Goal: Transaction & Acquisition: Book appointment/travel/reservation

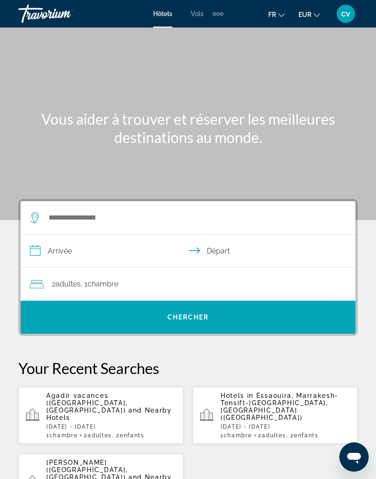
click at [56, 407] on div "Agadir vacances (Agadir, MA) and Nearby Hotels Thu, 16 Oct - Thu, 23 Oct 1 Cham…" at bounding box center [111, 415] width 130 height 47
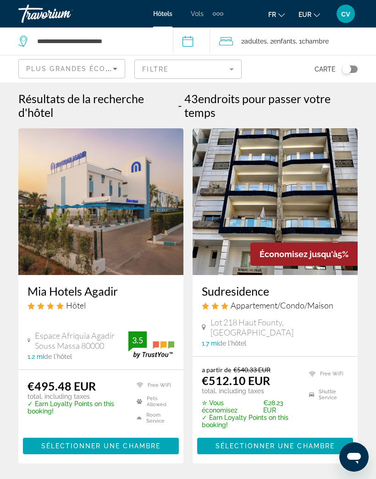
click at [222, 12] on div "Extra navigation items" at bounding box center [221, 13] width 3 height 3
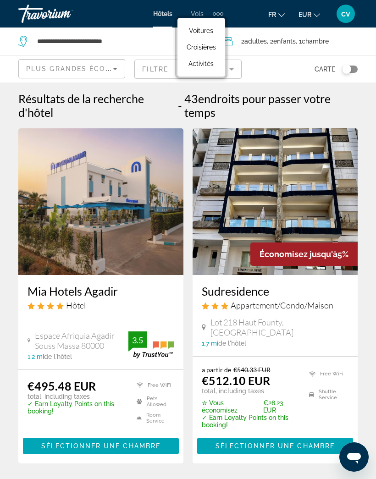
click at [192, 69] on link "Activités" at bounding box center [201, 63] width 39 height 17
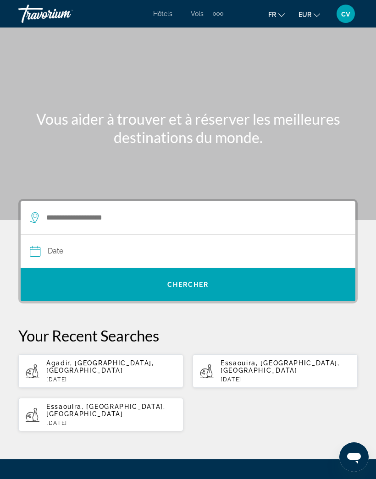
click at [68, 376] on p "Fri, 17 Oct" at bounding box center [111, 379] width 130 height 6
type input "**********"
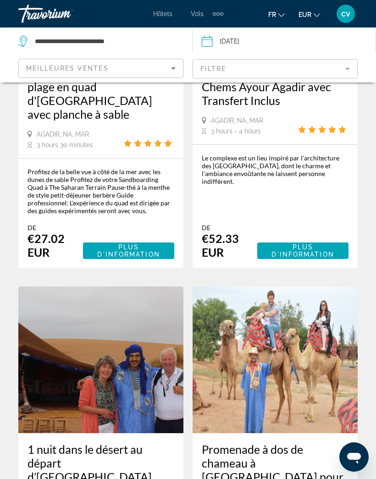
scroll to position [610, 0]
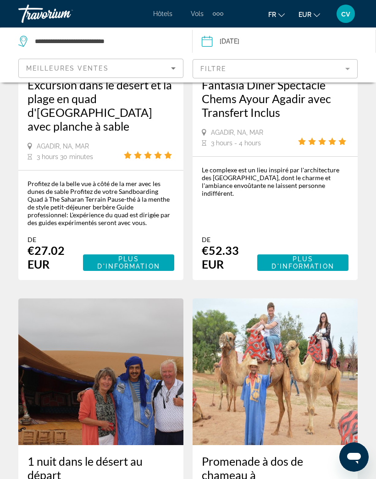
click at [45, 180] on div "Profitez de la belle vue à côté de la mer avec les dunes de sable Profitez de v…" at bounding box center [101, 203] width 147 height 47
click at [95, 255] on span "Plus d'information" at bounding box center [128, 262] width 77 height 15
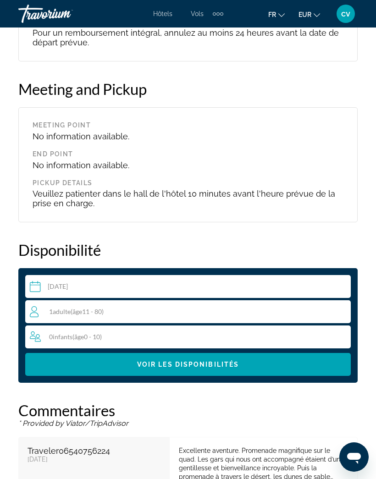
scroll to position [1181, 0]
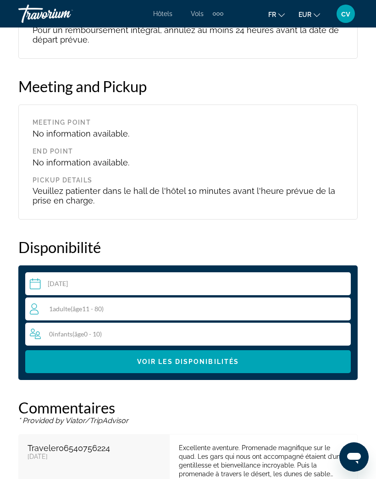
click at [47, 308] on div "1 Adulte Adultes ( âge 11 - 80)" at bounding box center [190, 309] width 320 height 11
click at [340, 311] on icon "Increment adults" at bounding box center [341, 308] width 8 height 11
click at [344, 331] on icon "Increment infants" at bounding box center [342, 333] width 8 height 11
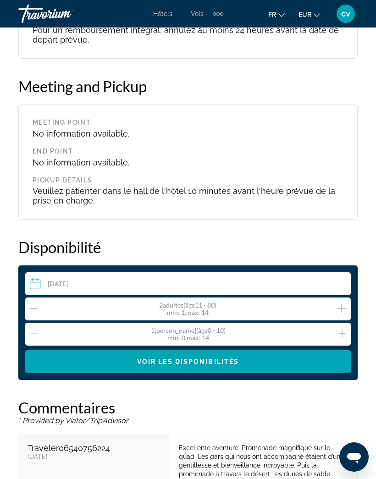
click at [330, 337] on div "1 Nourrisson Infants ( âge 0 - 10) min : 0, max : 14" at bounding box center [190, 334] width 321 height 15
click at [341, 335] on icon "Increment infants" at bounding box center [342, 334] width 8 height 8
click at [258, 366] on span "Main content" at bounding box center [188, 362] width 326 height 22
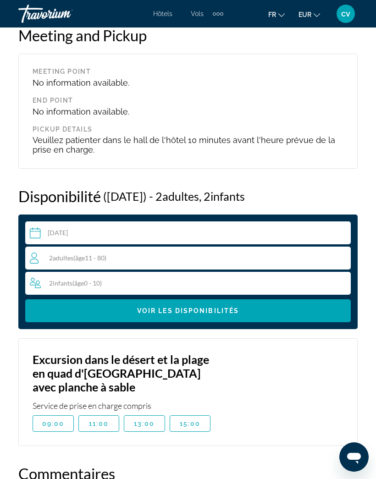
scroll to position [1242, 0]
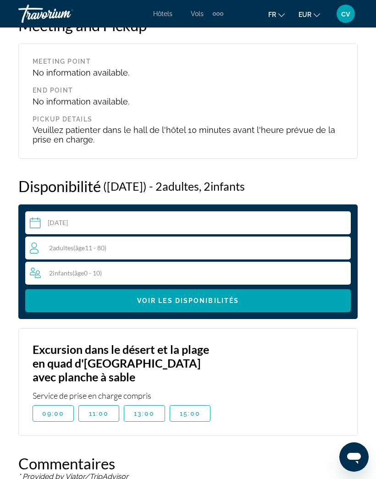
click at [53, 221] on input "Main content" at bounding box center [189, 224] width 329 height 26
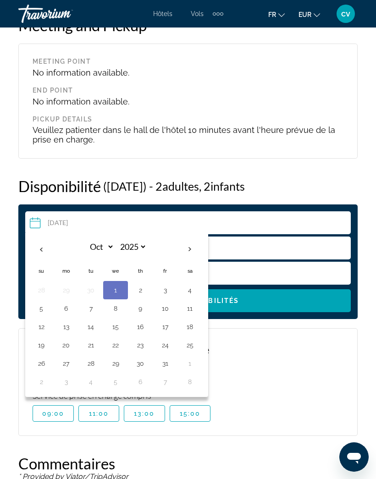
click at [168, 327] on button "17" at bounding box center [165, 326] width 15 height 13
type input "**********"
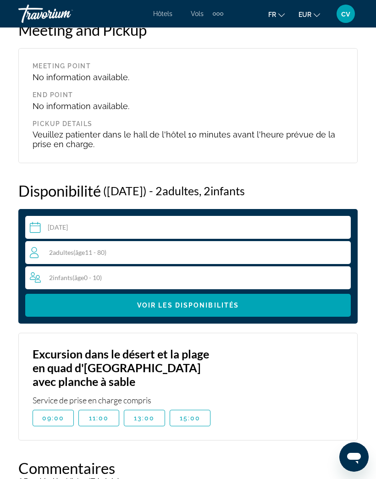
scroll to position [1242, 0]
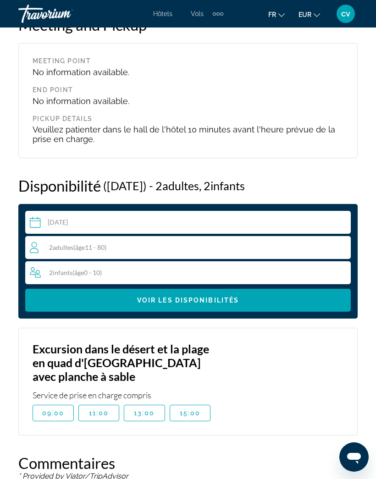
click at [52, 412] on span "09:00" at bounding box center [53, 412] width 22 height 7
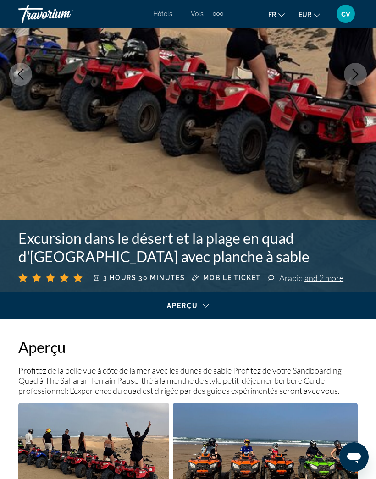
scroll to position [156, 0]
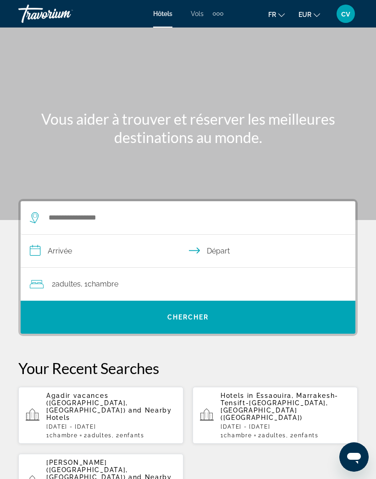
click at [218, 7] on div "Extra navigation items" at bounding box center [218, 14] width 11 height 14
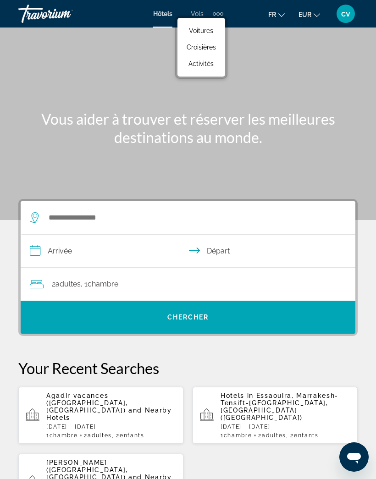
click at [194, 61] on span "Activités" at bounding box center [200, 63] width 25 height 7
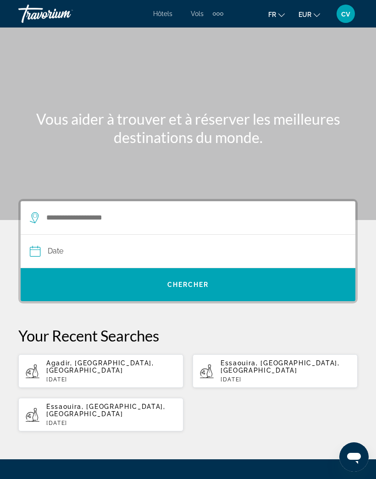
click at [103, 378] on app-activities-recent-search "Agadir, [GEOGRAPHIC_DATA], [GEOGRAPHIC_DATA] [DATE]" at bounding box center [100, 370] width 165 height 33
type input "**********"
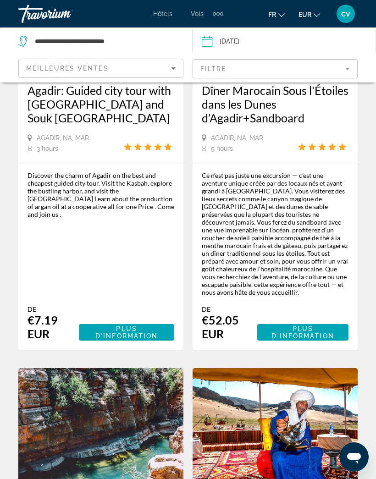
scroll to position [1530, 0]
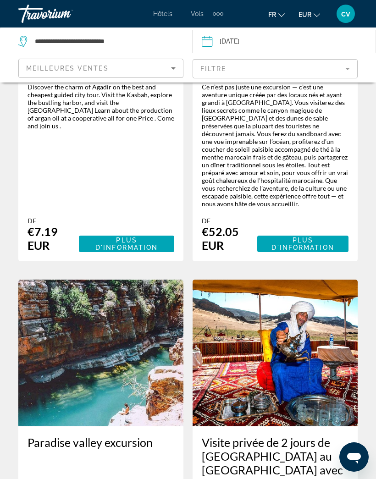
click at [346, 333] on img "Main content" at bounding box center [275, 353] width 165 height 147
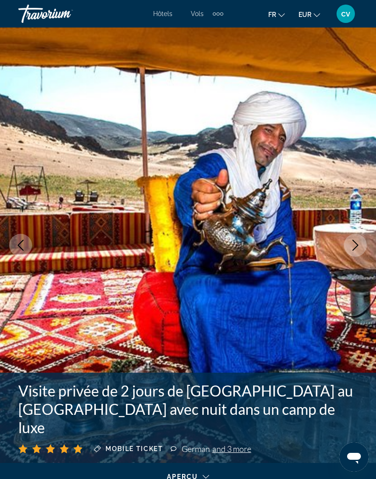
click at [361, 333] on img "Main content" at bounding box center [188, 246] width 376 height 436
click at [353, 239] on button "Next image" at bounding box center [355, 245] width 23 height 23
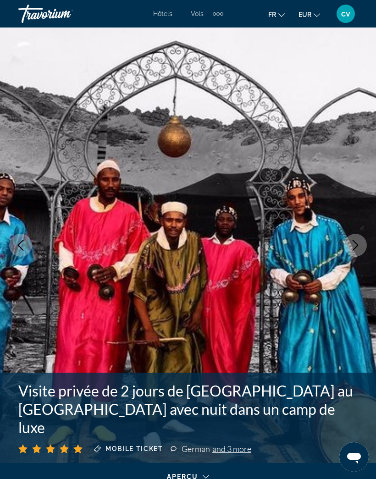
click at [359, 241] on icon "Next image" at bounding box center [355, 245] width 11 height 11
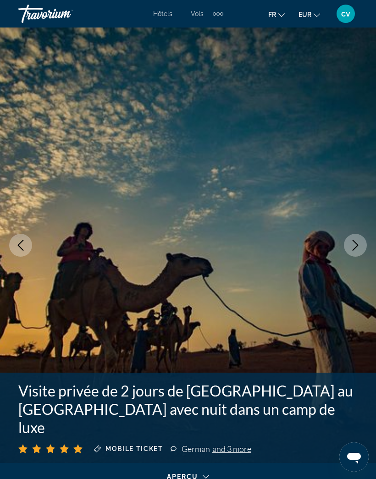
click at [358, 242] on icon "Next image" at bounding box center [355, 245] width 11 height 11
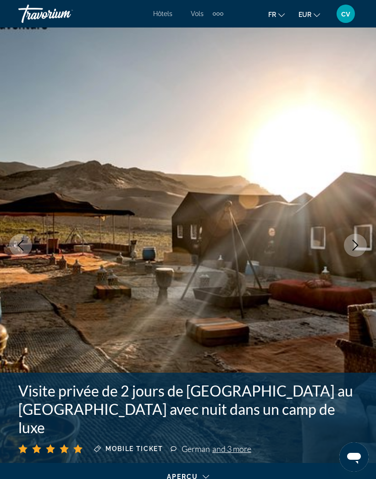
click at [354, 246] on icon "Next image" at bounding box center [355, 245] width 11 height 11
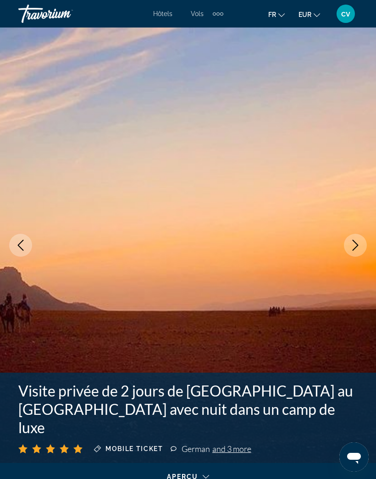
click at [358, 243] on icon "Next image" at bounding box center [355, 245] width 11 height 11
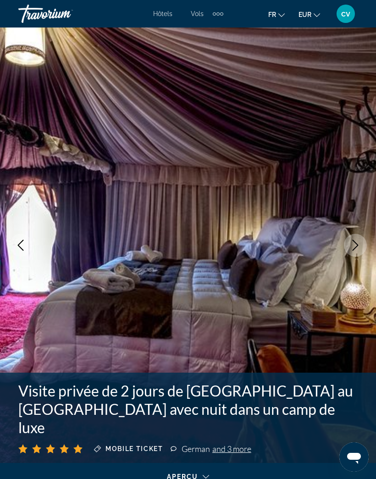
click at [358, 243] on icon "Next image" at bounding box center [355, 245] width 11 height 11
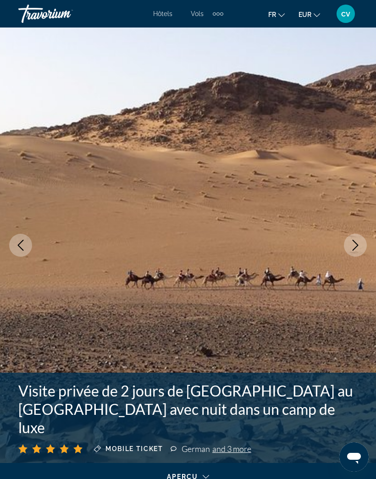
click at [359, 242] on icon "Next image" at bounding box center [355, 245] width 11 height 11
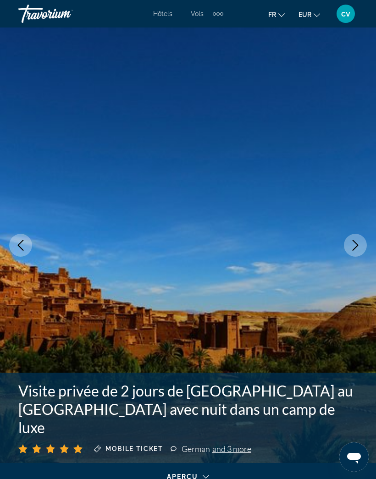
click at [362, 244] on button "Next image" at bounding box center [355, 245] width 23 height 23
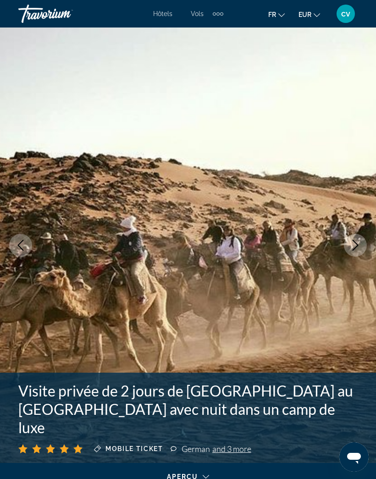
click at [360, 242] on icon "Next image" at bounding box center [355, 245] width 11 height 11
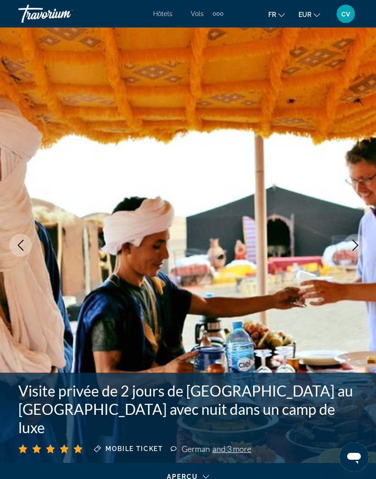
click at [358, 244] on icon "Next image" at bounding box center [355, 245] width 11 height 11
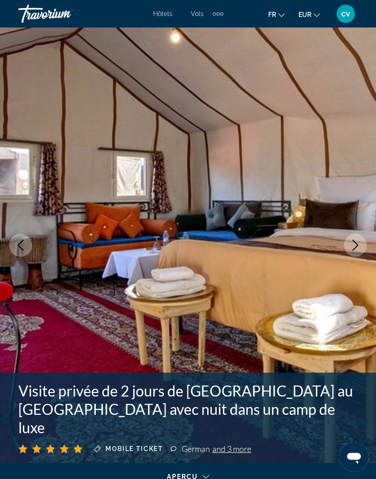
click at [350, 247] on icon "Next image" at bounding box center [355, 245] width 11 height 11
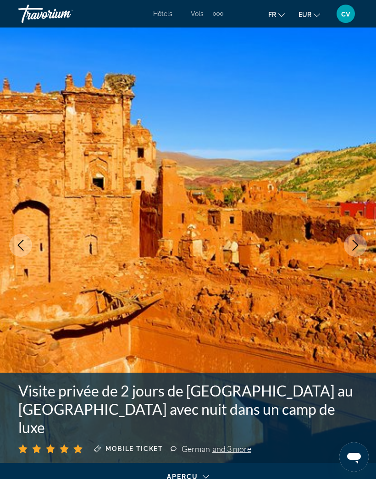
click at [357, 244] on icon "Next image" at bounding box center [356, 245] width 6 height 11
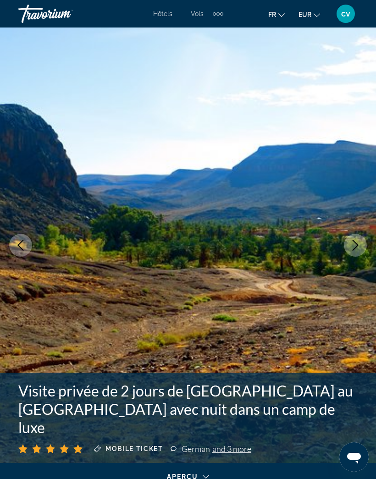
click at [348, 249] on button "Next image" at bounding box center [355, 245] width 23 height 23
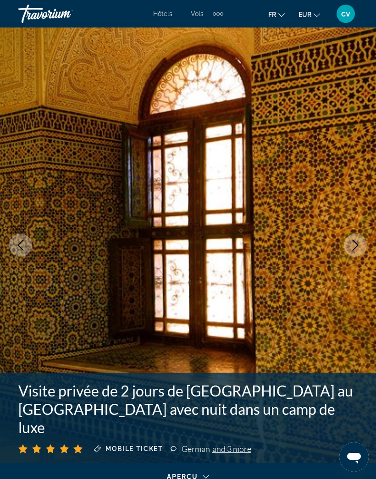
click at [354, 245] on icon "Next image" at bounding box center [355, 245] width 11 height 11
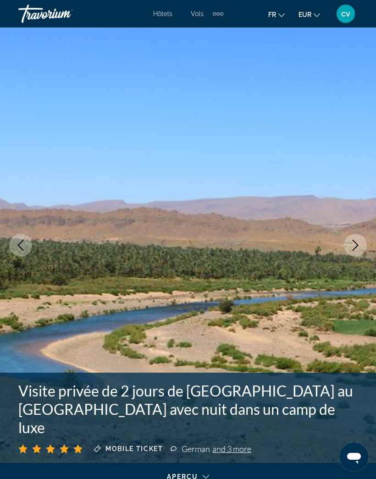
click at [354, 248] on icon "Next image" at bounding box center [355, 245] width 11 height 11
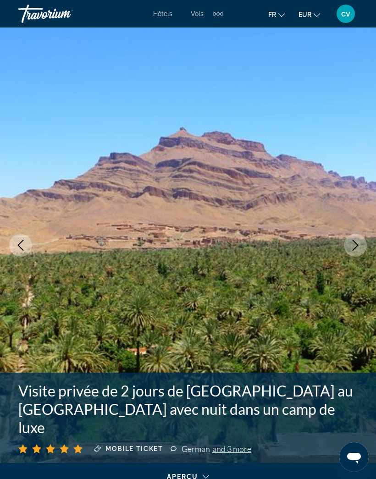
click at [352, 250] on icon "Next image" at bounding box center [355, 245] width 11 height 11
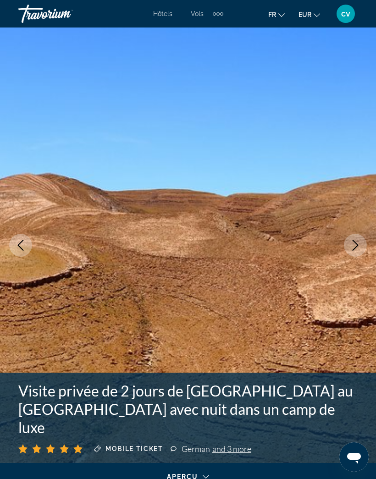
click at [358, 246] on icon "Next image" at bounding box center [356, 245] width 6 height 11
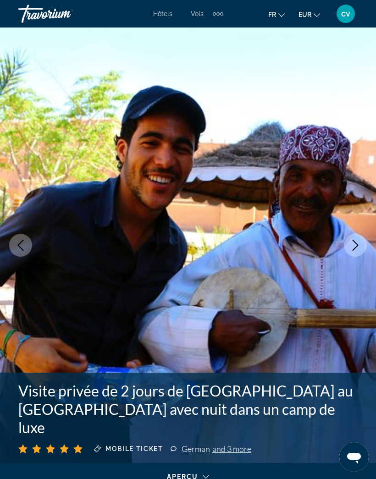
click at [356, 245] on icon "Next image" at bounding box center [355, 245] width 11 height 11
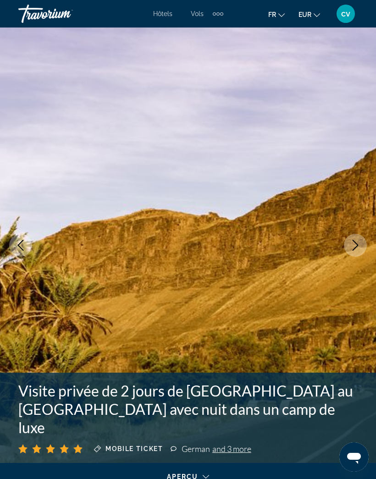
click at [359, 243] on icon "Next image" at bounding box center [355, 245] width 11 height 11
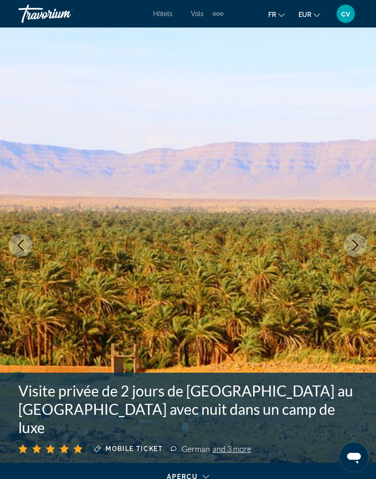
click at [355, 246] on icon "Next image" at bounding box center [355, 245] width 11 height 11
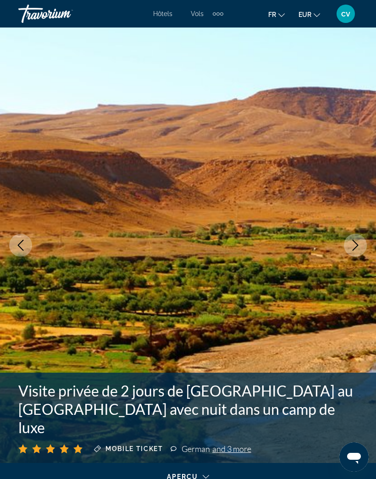
click at [357, 246] on icon "Next image" at bounding box center [355, 245] width 11 height 11
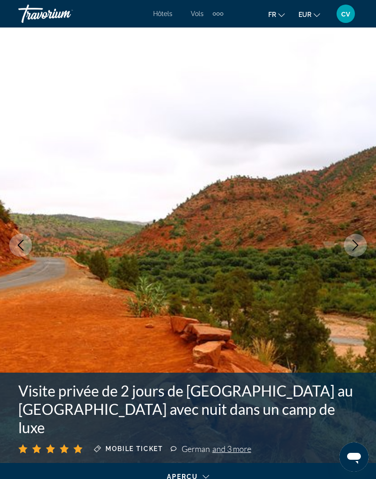
click at [356, 246] on icon "Next image" at bounding box center [355, 245] width 11 height 11
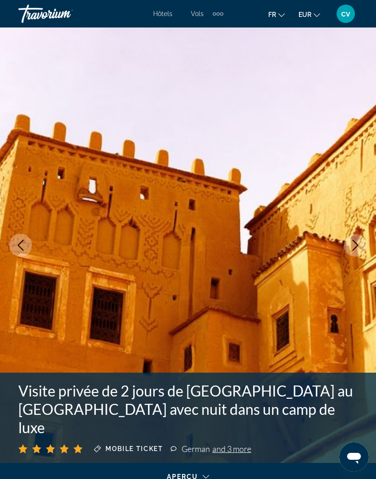
click at [357, 245] on icon "Next image" at bounding box center [355, 245] width 11 height 11
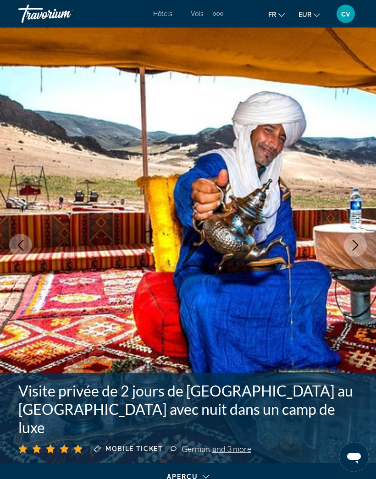
click at [358, 244] on icon "Next image" at bounding box center [355, 245] width 11 height 11
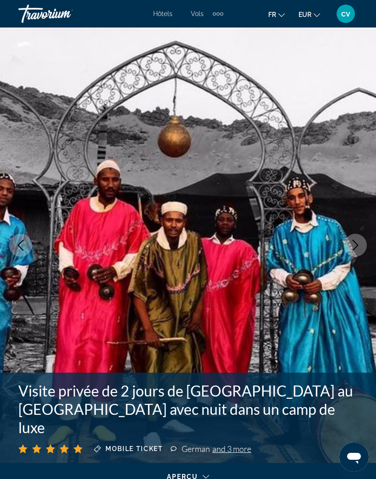
click at [358, 244] on icon "Next image" at bounding box center [355, 245] width 11 height 11
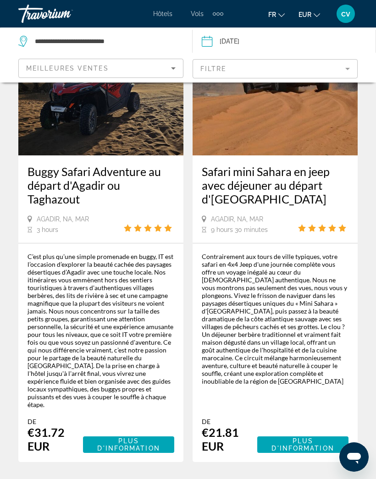
scroll to position [2290, 0]
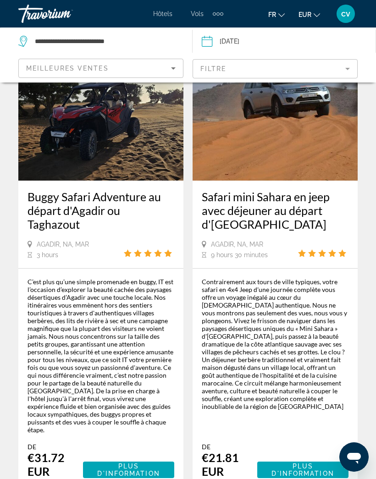
scroll to position [2266, 0]
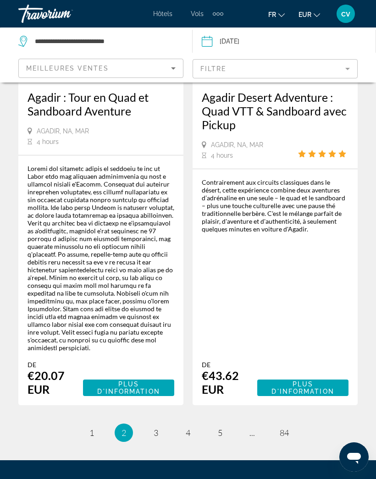
scroll to position [2308, 0]
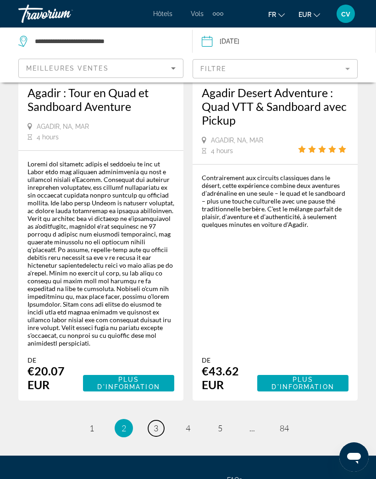
click at [155, 423] on span "3" at bounding box center [156, 428] width 5 height 10
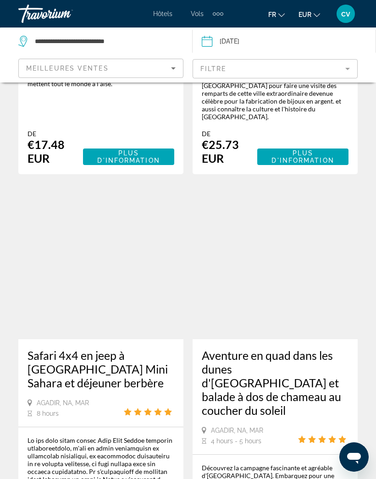
scroll to position [771, 0]
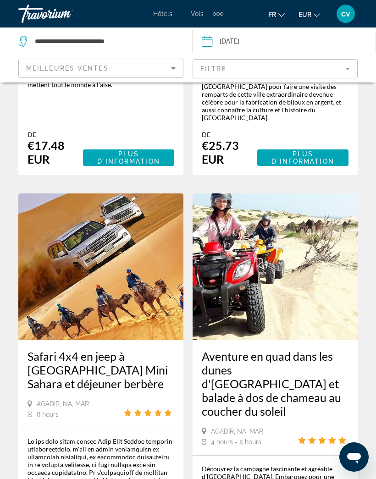
click at [101, 150] on span "Plus d'information" at bounding box center [128, 157] width 62 height 15
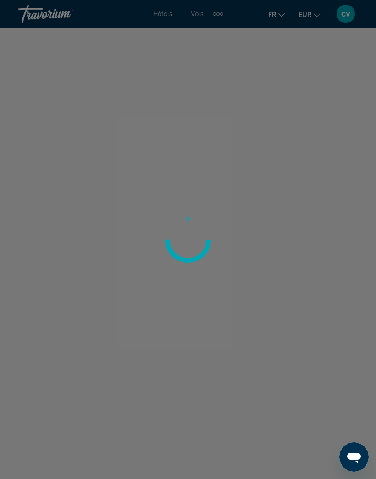
click at [338, 344] on div at bounding box center [188, 239] width 376 height 479
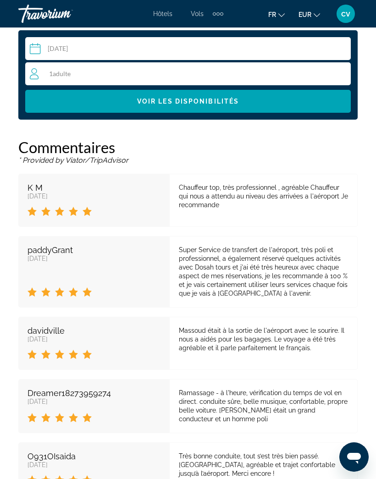
scroll to position [1602, 0]
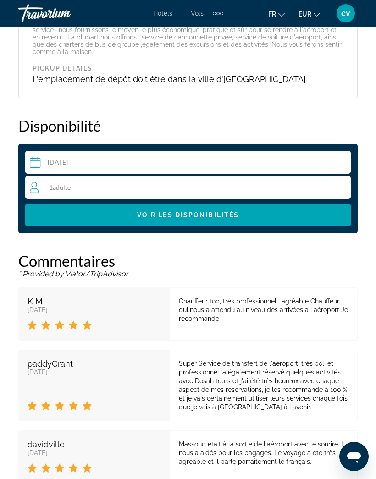
click at [59, 151] on input "Main content" at bounding box center [189, 164] width 329 height 26
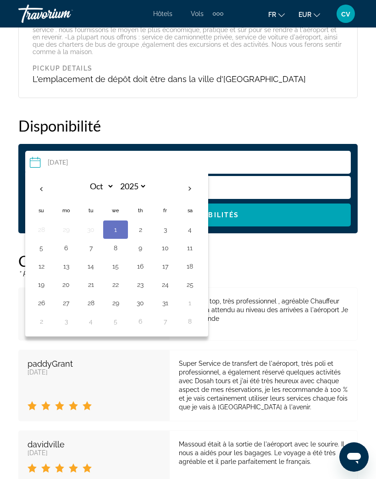
click at [137, 260] on button "16" at bounding box center [140, 266] width 15 height 13
type input "**********"
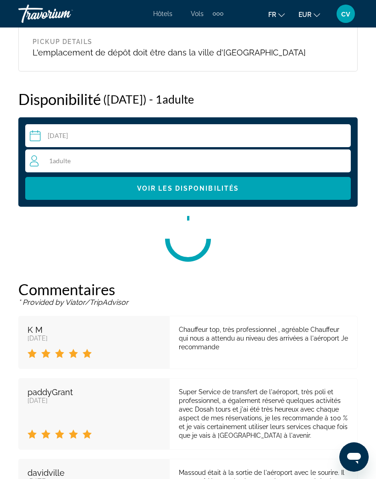
scroll to position [1532, 0]
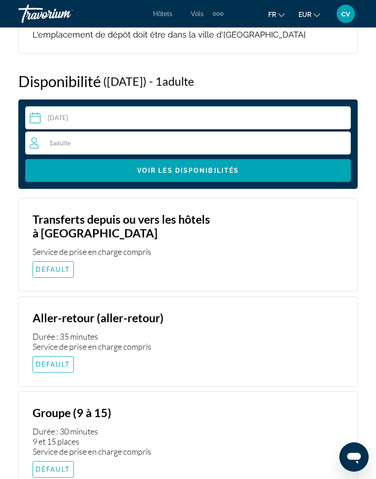
click at [52, 139] on span "1 Adulte Adultes" at bounding box center [60, 143] width 22 height 8
click at [339, 137] on icon "Increment adults" at bounding box center [341, 142] width 8 height 11
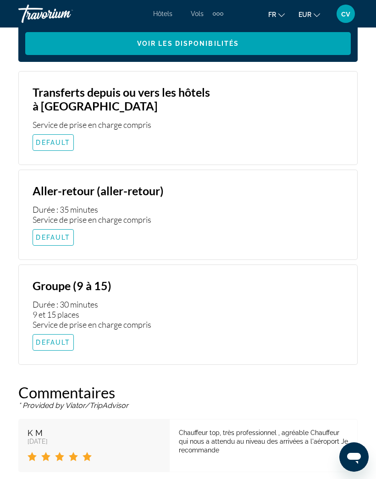
scroll to position [1661, 0]
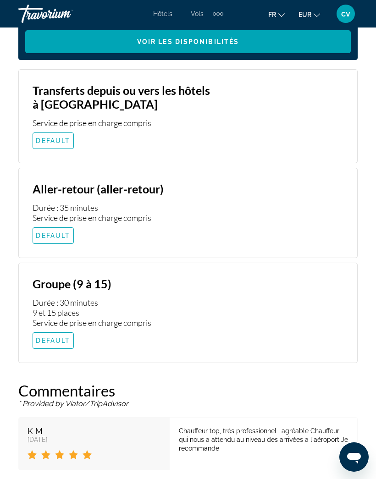
click at [246, 192] on div "Main content" at bounding box center [286, 213] width 115 height 62
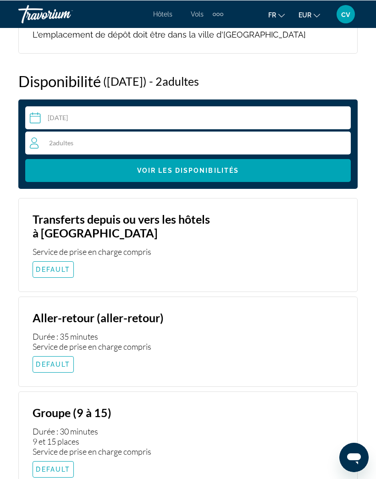
scroll to position [1532, 0]
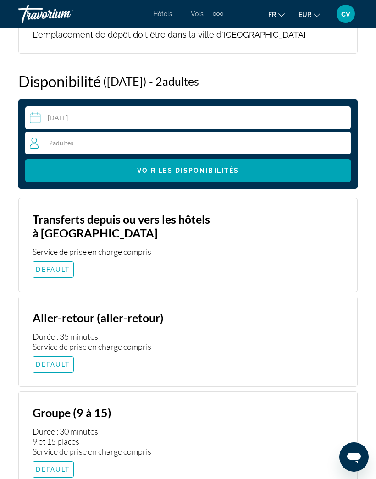
click at [66, 354] on span "Main content" at bounding box center [53, 365] width 40 height 22
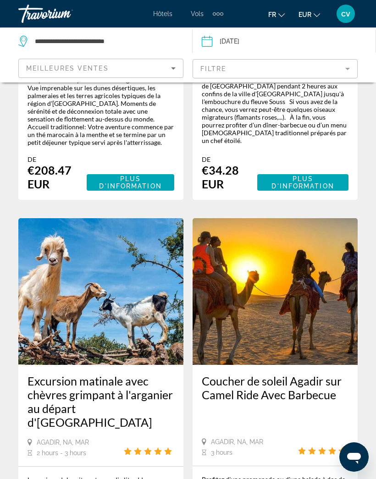
scroll to position [2092, 0]
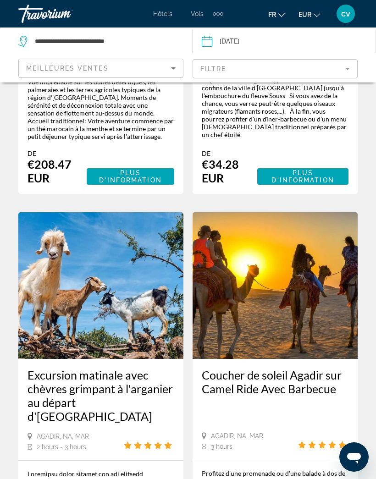
click at [232, 68] on mat-form-field "Filtre" at bounding box center [275, 68] width 165 height 19
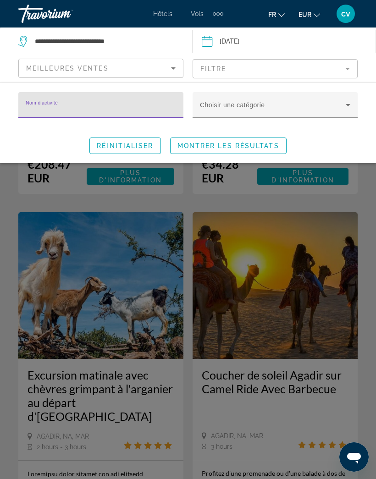
click at [234, 109] on span "Search widget" at bounding box center [273, 108] width 146 height 11
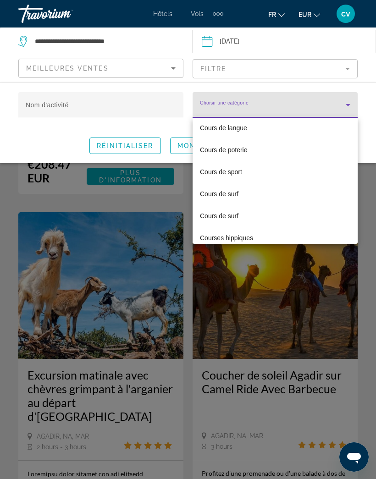
scroll to position [1083, 0]
click at [38, 61] on div at bounding box center [188, 239] width 376 height 479
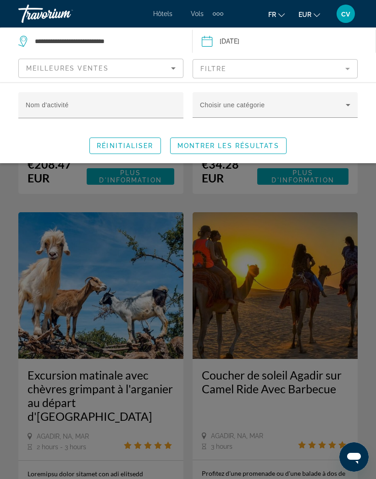
click at [35, 73] on div "Meilleures ventes" at bounding box center [98, 68] width 145 height 11
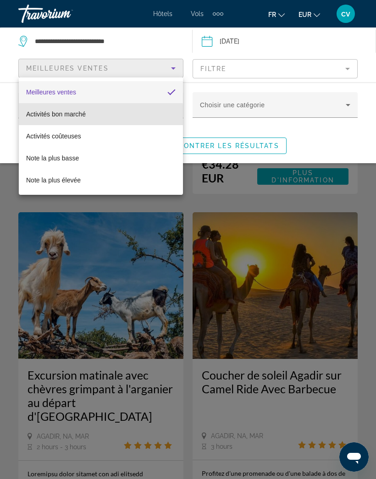
click at [33, 117] on span "Activités bon marché" at bounding box center [56, 113] width 60 height 7
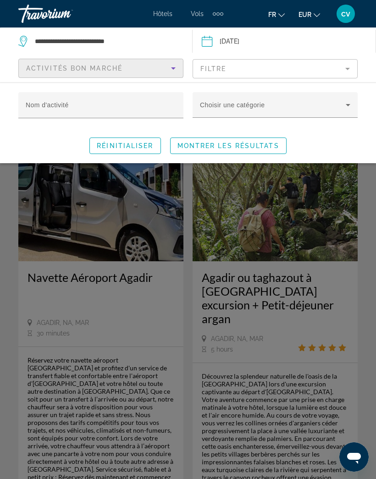
click at [188, 144] on span "Montrer les résultats" at bounding box center [228, 145] width 102 height 7
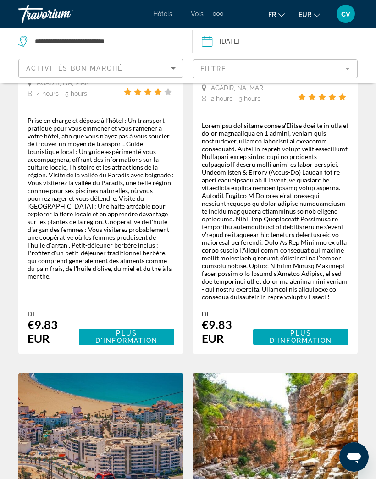
scroll to position [2133, 0]
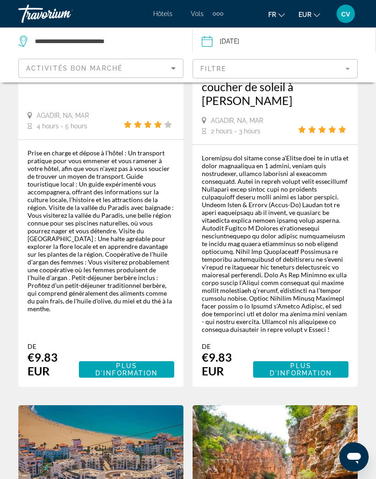
click at [48, 65] on span "Activités bon marché" at bounding box center [74, 68] width 96 height 7
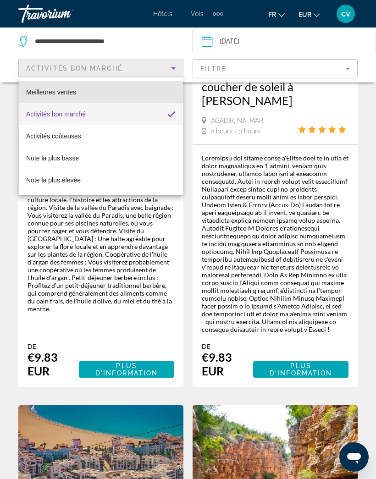
click at [52, 94] on span "Meilleures ventes" at bounding box center [51, 91] width 50 height 7
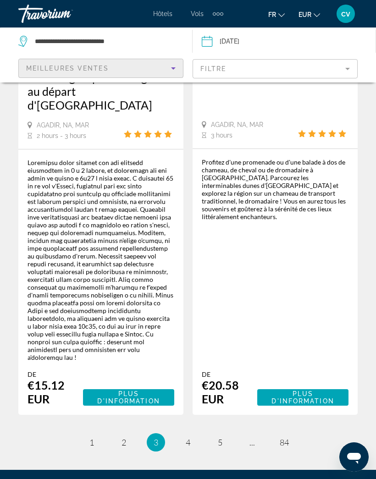
scroll to position [2402, 0]
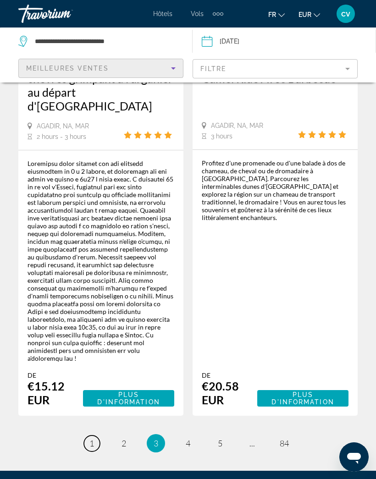
click at [95, 436] on link "page 1" at bounding box center [92, 444] width 16 height 16
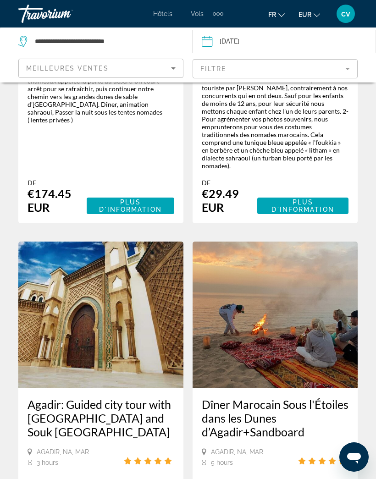
scroll to position [1187, 0]
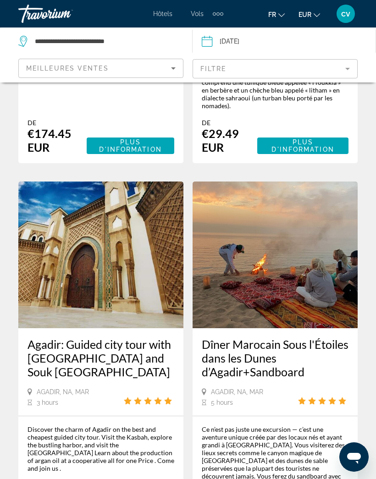
click at [305, 268] on img "Main content" at bounding box center [275, 255] width 165 height 147
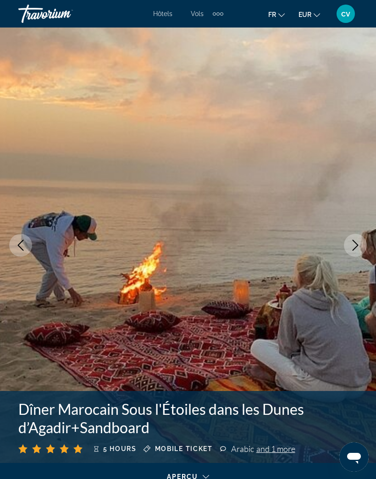
click at [358, 243] on icon "Next image" at bounding box center [355, 245] width 11 height 11
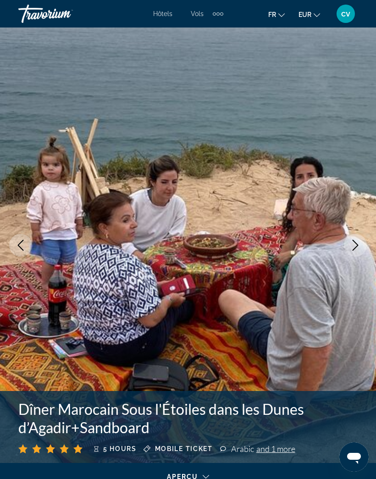
click at [353, 252] on button "Next image" at bounding box center [355, 245] width 23 height 23
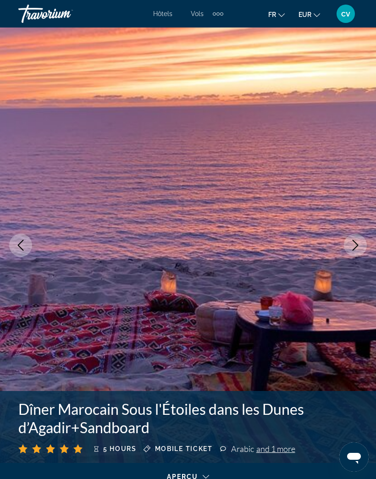
click at [13, 246] on button "Previous image" at bounding box center [20, 245] width 23 height 23
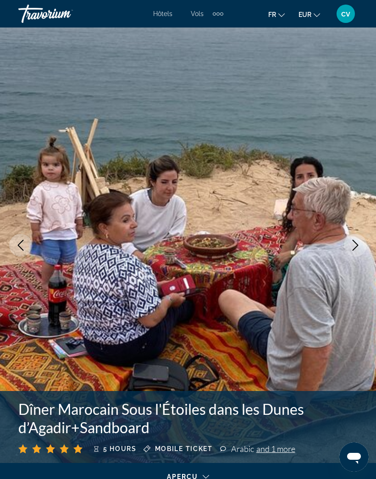
click at [354, 255] on button "Next image" at bounding box center [355, 245] width 23 height 23
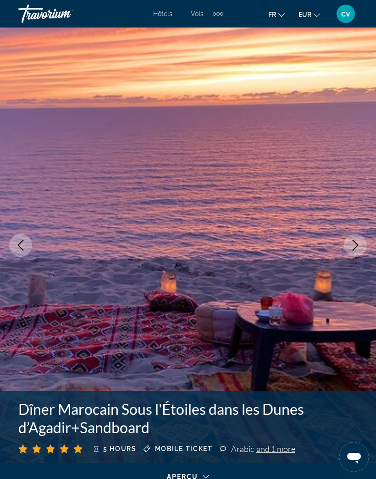
click at [355, 251] on button "Next image" at bounding box center [355, 245] width 23 height 23
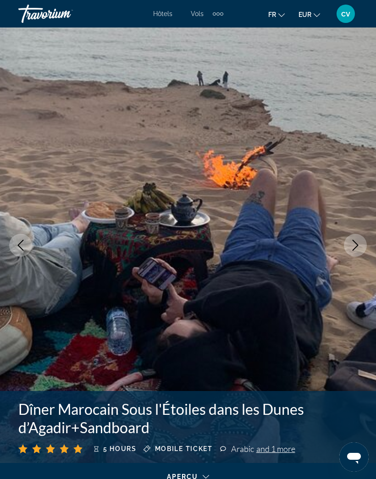
click at [352, 247] on icon "Next image" at bounding box center [355, 245] width 11 height 11
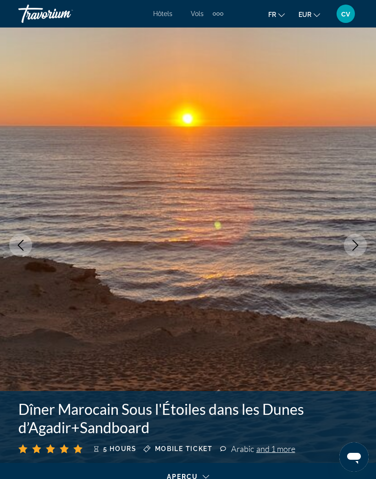
click at [354, 243] on icon "Next image" at bounding box center [355, 245] width 11 height 11
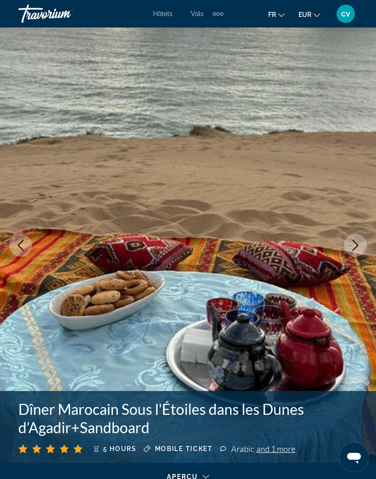
click at [356, 243] on icon "Next image" at bounding box center [355, 245] width 11 height 11
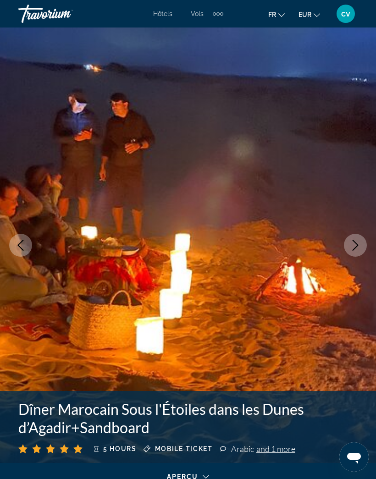
click at [29, 262] on img "Main content" at bounding box center [188, 246] width 376 height 436
click at [20, 250] on icon "Previous image" at bounding box center [20, 245] width 11 height 11
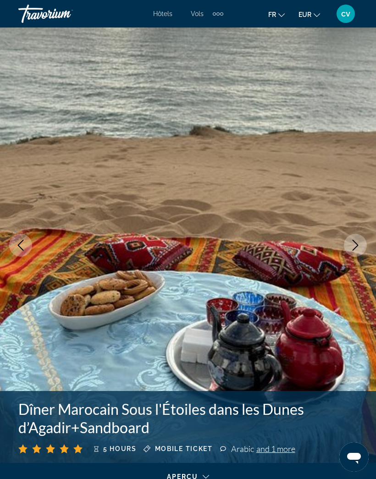
click at [349, 250] on button "Next image" at bounding box center [355, 245] width 23 height 23
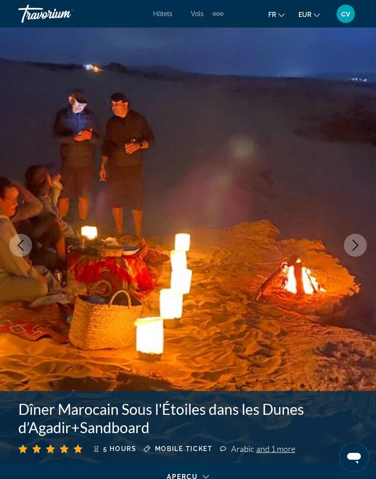
click at [353, 243] on icon "Next image" at bounding box center [355, 245] width 11 height 11
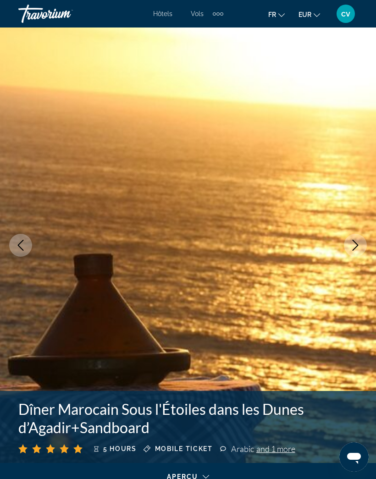
click at [354, 245] on icon "Next image" at bounding box center [355, 245] width 11 height 11
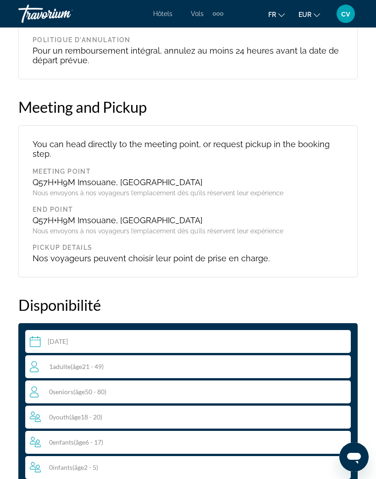
scroll to position [1215, 0]
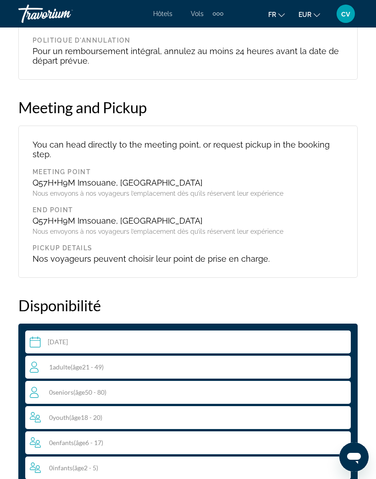
click at [38, 139] on div "You can head directly to the meeting point, or request pickup in the booking st…" at bounding box center [187, 202] width 339 height 152
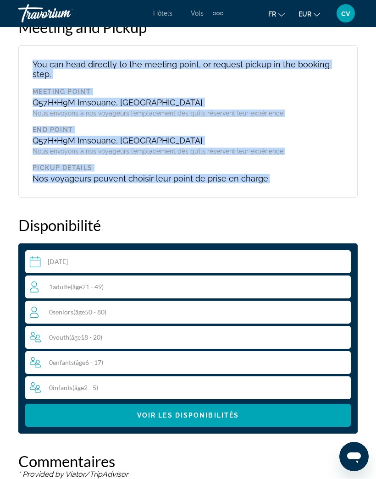
click at [276, 282] on div "1 Adulte Adultes ( âge 21 - 49)" at bounding box center [190, 287] width 320 height 11
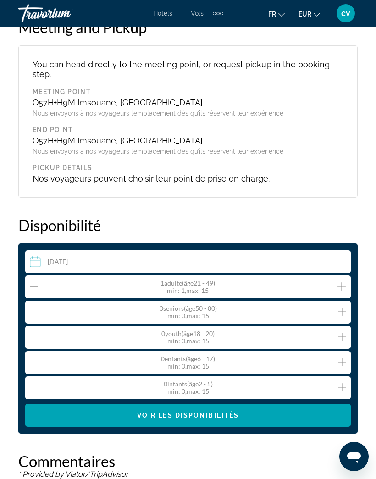
scroll to position [1296, 0]
click at [342, 282] on icon "Increment adults" at bounding box center [341, 286] width 8 height 8
click at [342, 358] on icon "Increment children" at bounding box center [342, 362] width 8 height 8
click at [343, 357] on icon "Increment children" at bounding box center [342, 362] width 8 height 11
click at [247, 404] on span "Main content" at bounding box center [188, 415] width 326 height 22
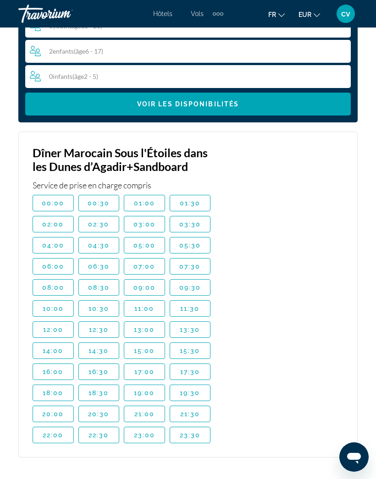
scroll to position [1603, 0]
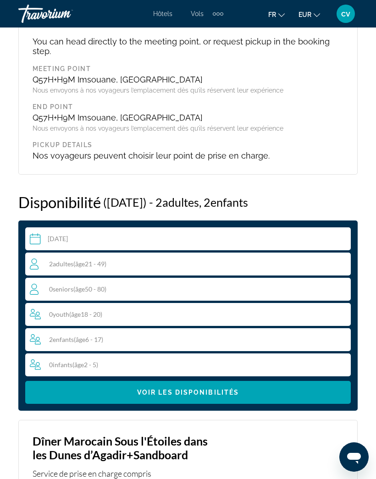
click at [235, 381] on span "Main content" at bounding box center [188, 392] width 326 height 22
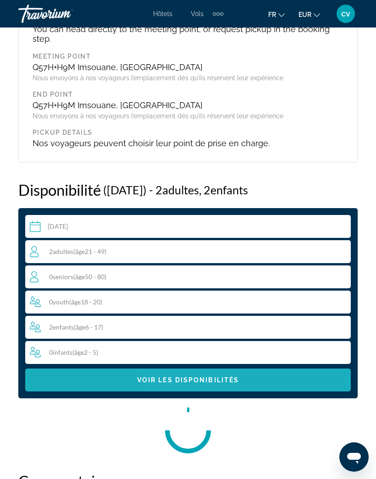
scroll to position [1437, 0]
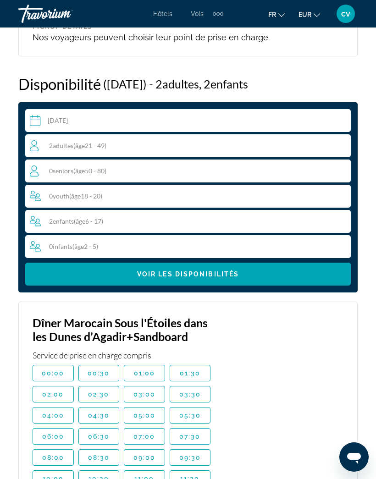
click at [265, 387] on div "Main content" at bounding box center [286, 465] width 115 height 298
click at [268, 381] on div "Main content" at bounding box center [286, 465] width 115 height 298
click at [269, 381] on div "Main content" at bounding box center [286, 465] width 115 height 298
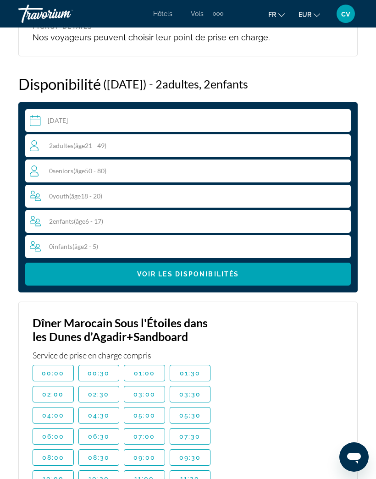
click at [268, 381] on div "Main content" at bounding box center [286, 465] width 115 height 298
click at [268, 382] on div "Main content" at bounding box center [286, 465] width 115 height 298
click at [268, 384] on div "Main content" at bounding box center [286, 465] width 115 height 298
click at [268, 382] on div "Main content" at bounding box center [286, 465] width 115 height 298
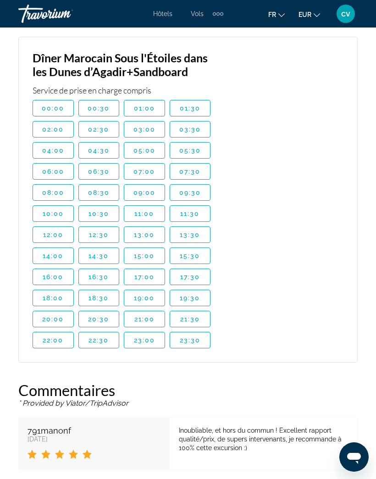
scroll to position [1705, 0]
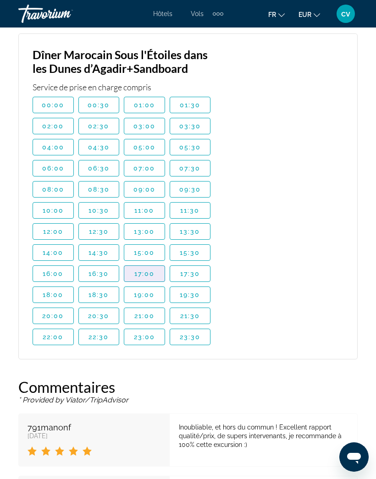
click at [151, 270] on span "17:00" at bounding box center [144, 273] width 21 height 7
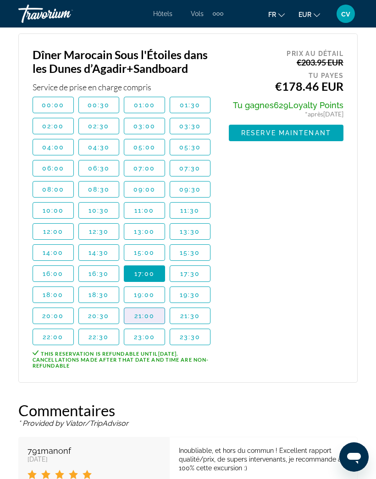
click at [147, 305] on span "Main content" at bounding box center [144, 316] width 40 height 22
click at [144, 326] on span "Main content" at bounding box center [144, 337] width 40 height 22
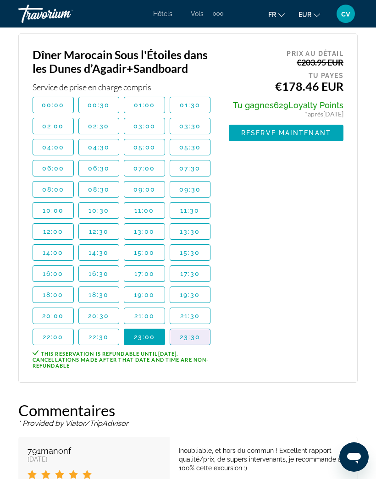
click at [186, 326] on span "Main content" at bounding box center [190, 337] width 40 height 22
click at [191, 221] on span "Main content" at bounding box center [190, 232] width 40 height 22
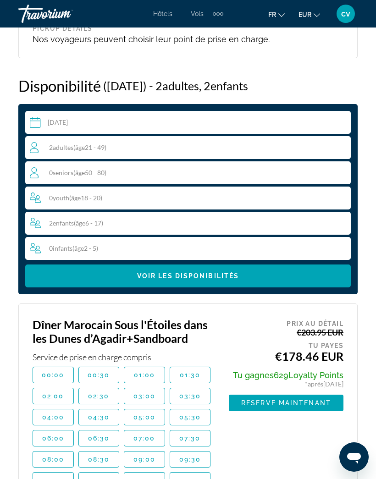
scroll to position [1432, 0]
